Goal: Task Accomplishment & Management: Manage account settings

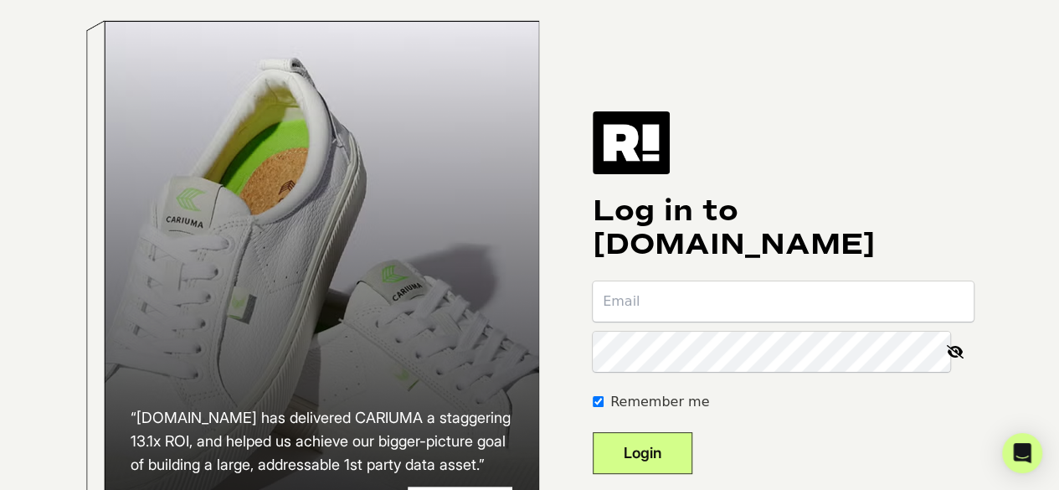
click at [724, 312] on input "email" at bounding box center [783, 301] width 381 height 40
type input "[EMAIL_ADDRESS][DOMAIN_NAME]"
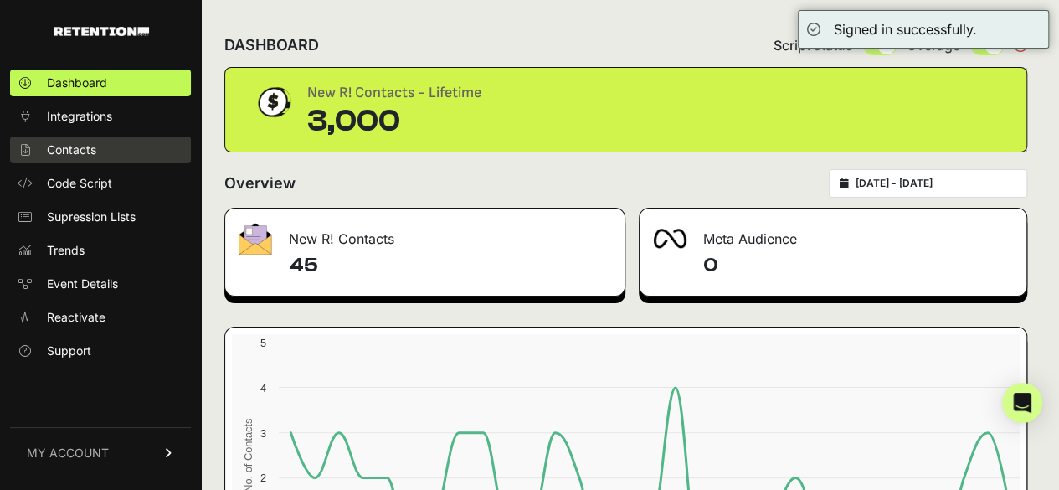
click at [101, 146] on link "Contacts" at bounding box center [100, 150] width 181 height 27
